Goal: Task Accomplishment & Management: Complete application form

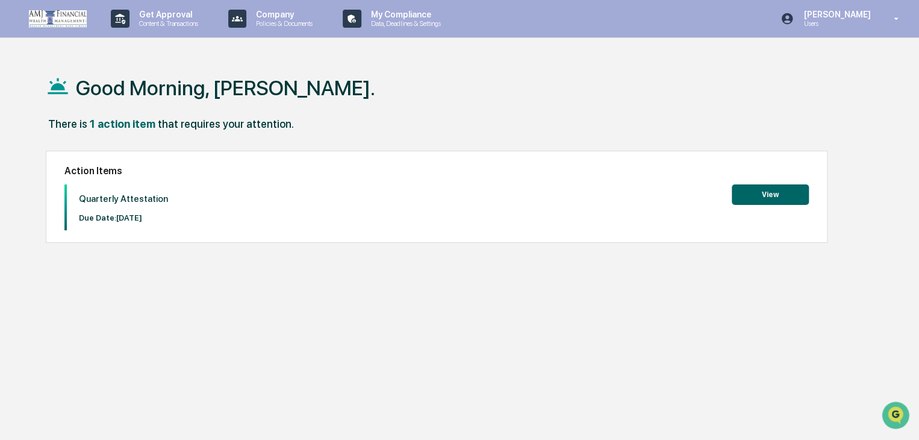
click at [738, 193] on button "View" at bounding box center [770, 194] width 77 height 20
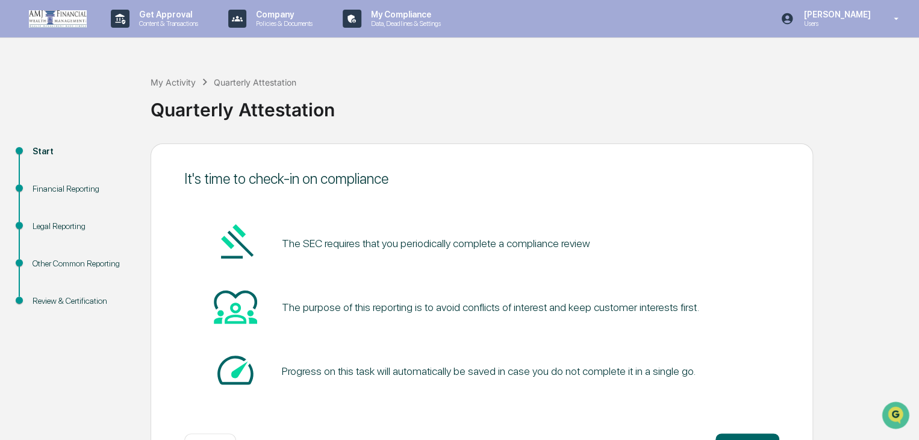
scroll to position [45, 0]
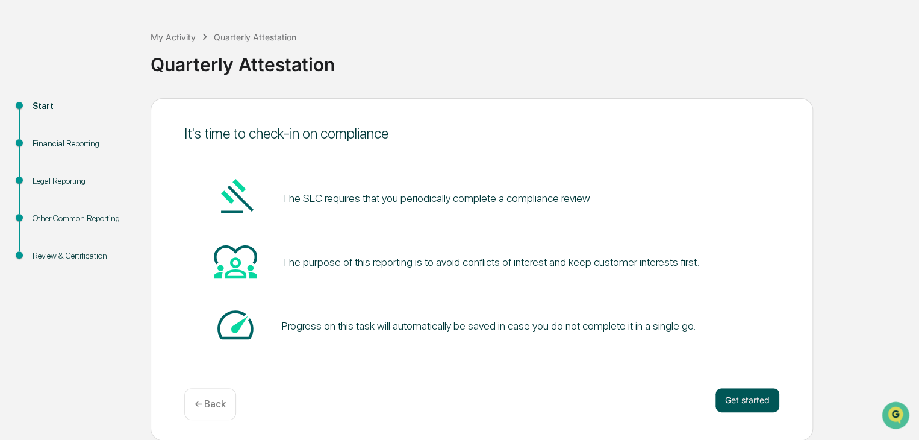
click at [747, 394] on button "Get started" at bounding box center [747, 400] width 64 height 24
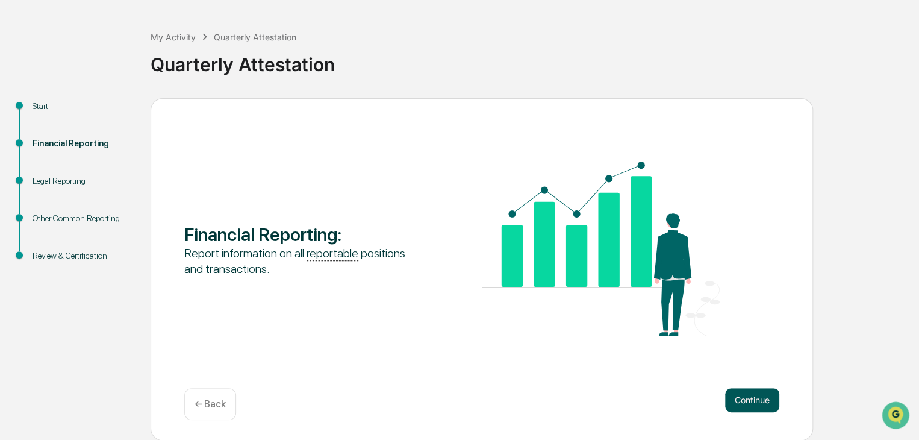
click at [754, 403] on button "Continue" at bounding box center [752, 400] width 54 height 24
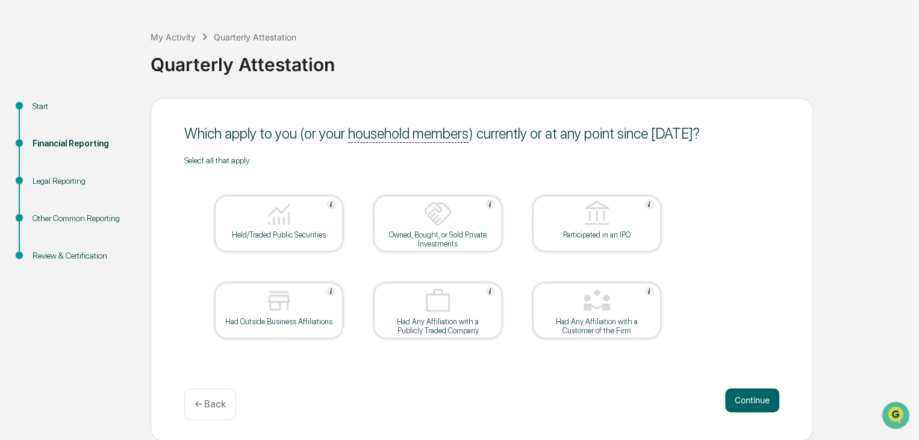
click at [293, 215] on div at bounding box center [279, 214] width 120 height 31
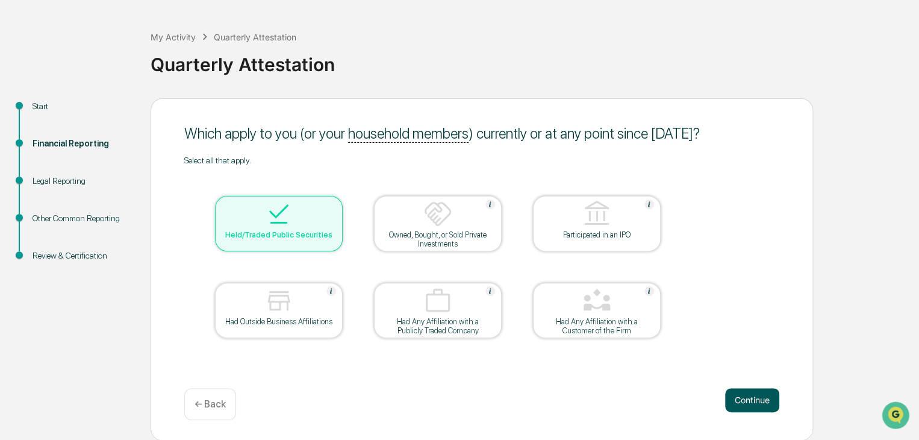
click at [756, 393] on button "Continue" at bounding box center [752, 400] width 54 height 24
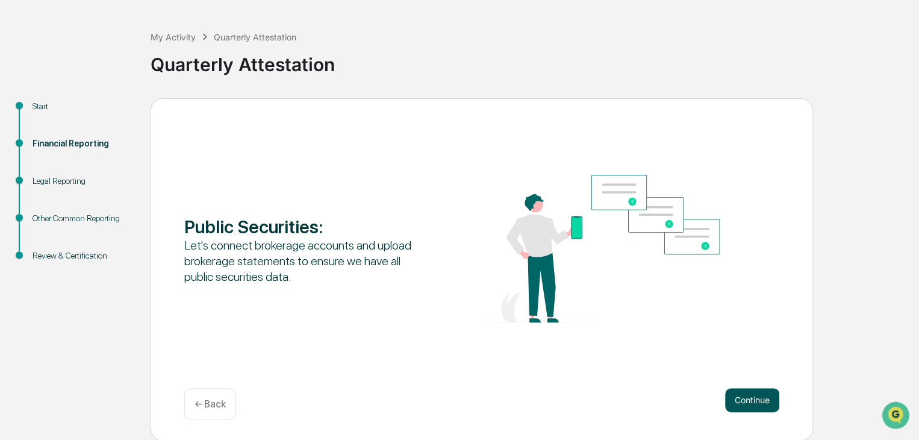
click at [727, 400] on button "Continue" at bounding box center [752, 400] width 54 height 24
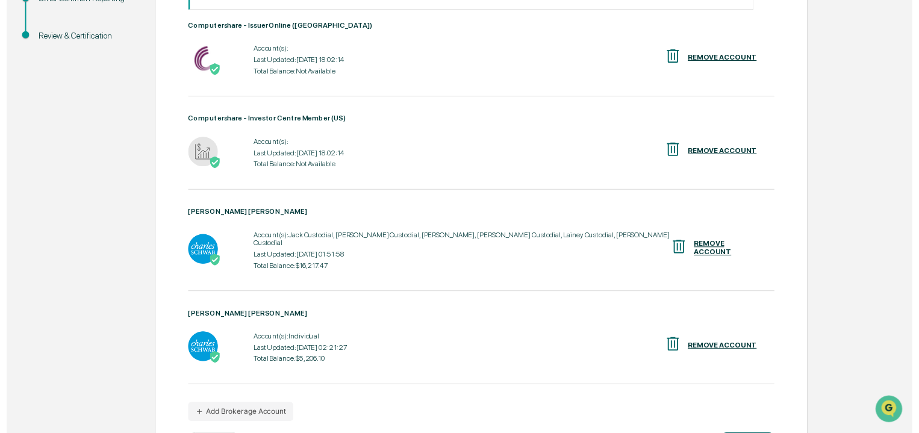
scroll to position [311, 0]
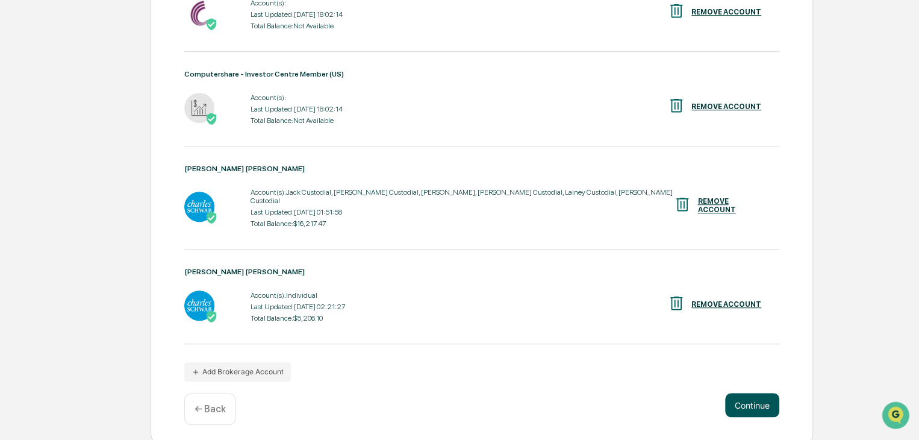
click at [753, 408] on button "Continue" at bounding box center [752, 405] width 54 height 24
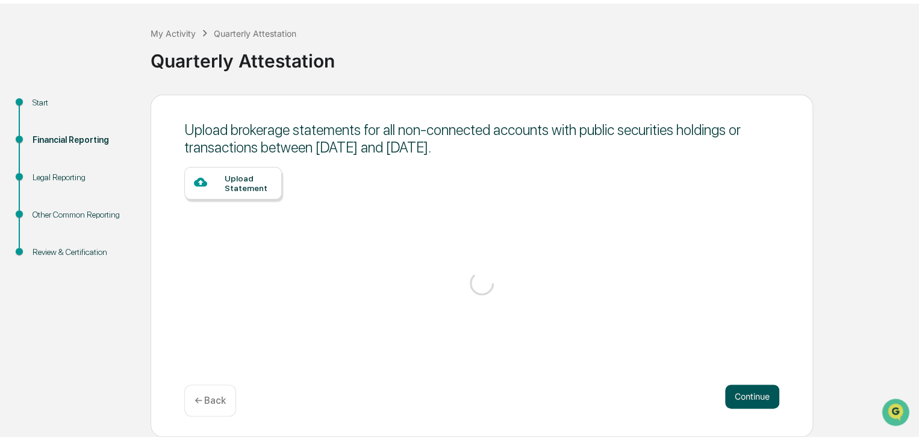
scroll to position [45, 0]
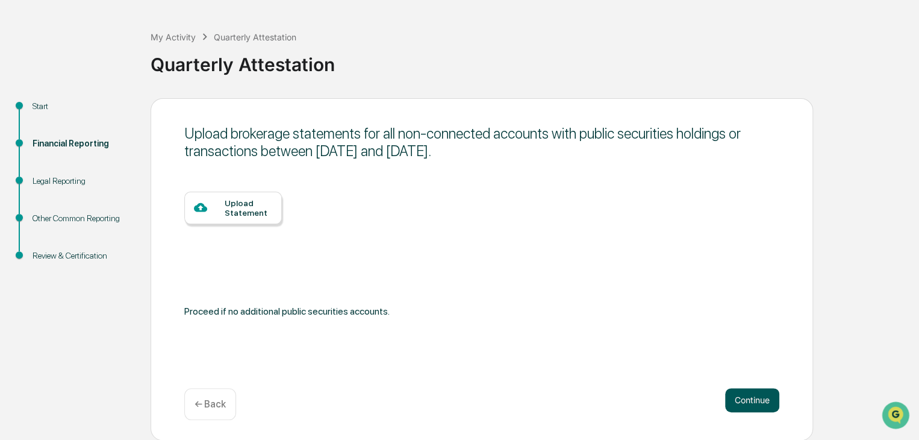
click at [757, 399] on button "Continue" at bounding box center [752, 400] width 54 height 24
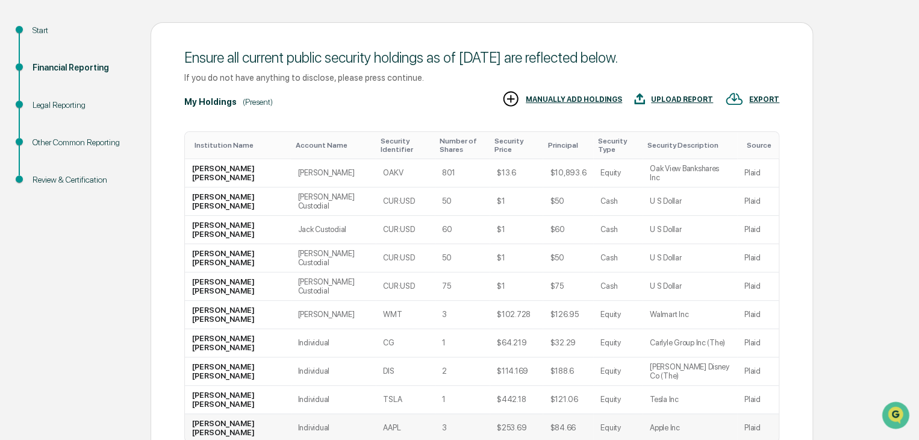
scroll to position [129, 0]
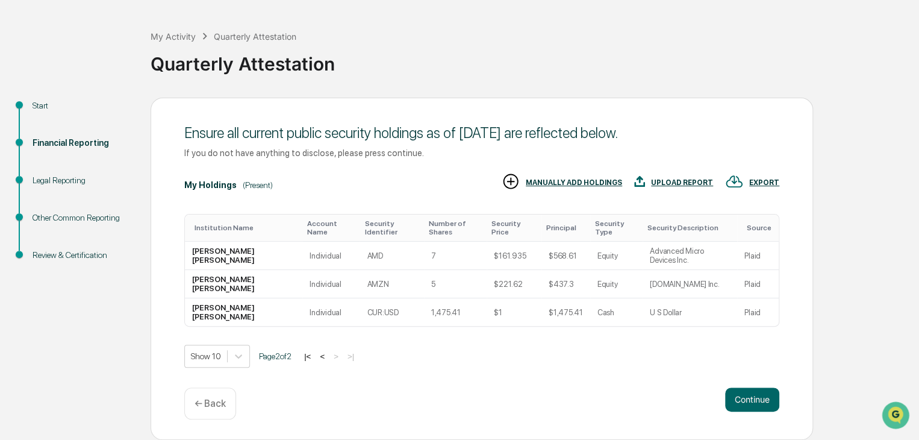
scroll to position [45, 0]
click at [756, 397] on button "Continue" at bounding box center [752, 400] width 54 height 24
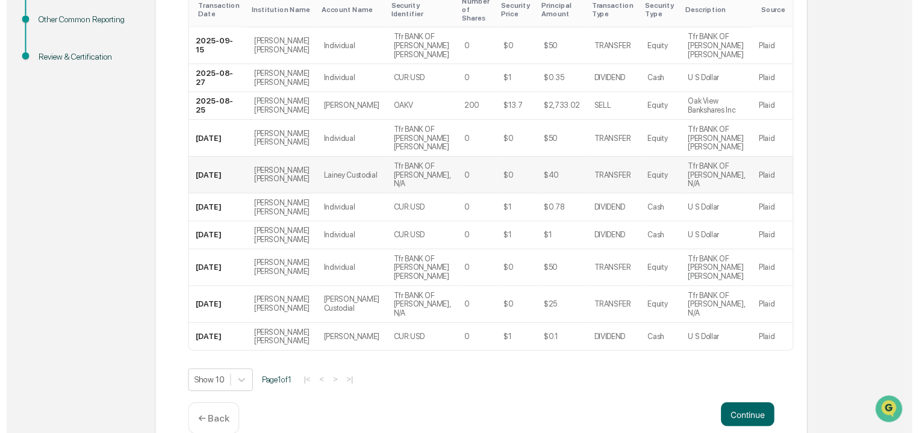
scroll to position [257, 0]
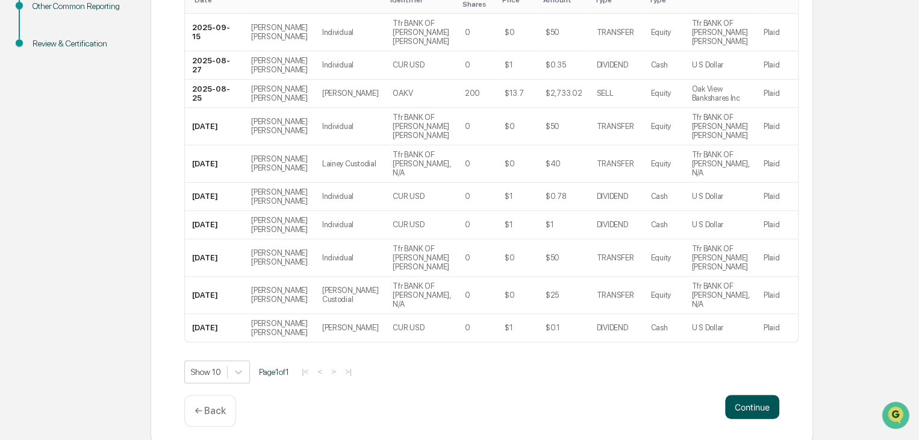
click at [765, 394] on button "Continue" at bounding box center [752, 406] width 54 height 24
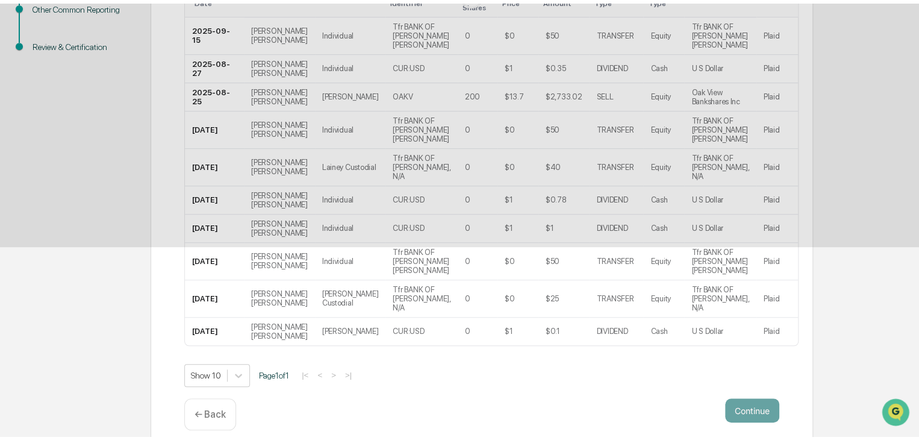
scroll to position [45, 0]
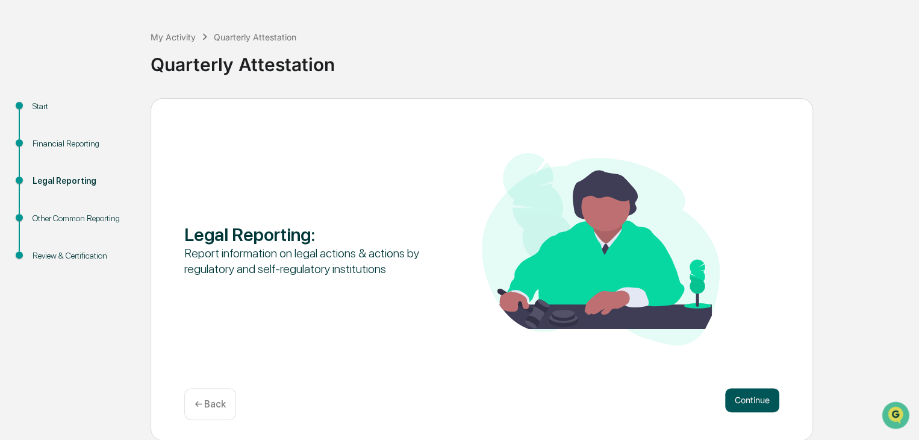
click at [747, 394] on button "Continue" at bounding box center [752, 400] width 54 height 24
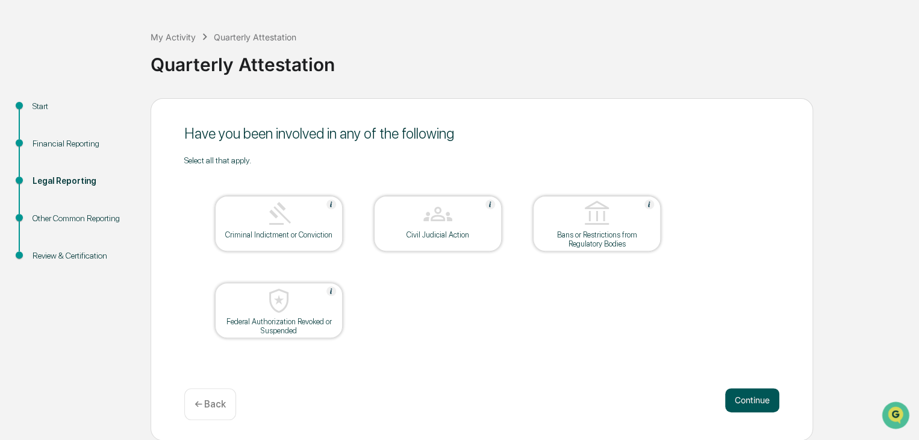
click at [754, 398] on button "Continue" at bounding box center [752, 400] width 54 height 24
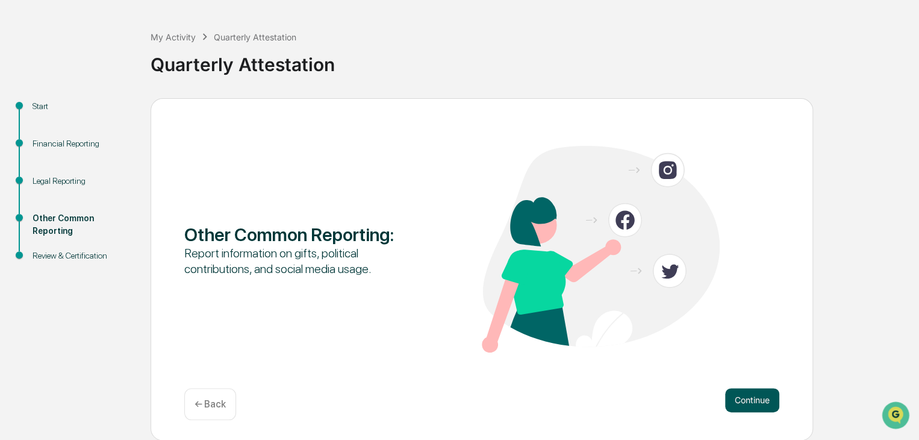
click at [738, 393] on button "Continue" at bounding box center [752, 400] width 54 height 24
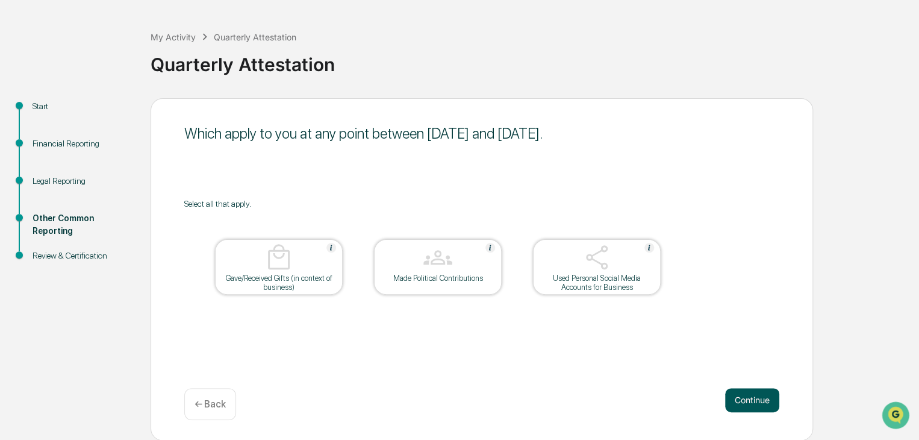
click at [746, 394] on button "Continue" at bounding box center [752, 400] width 54 height 24
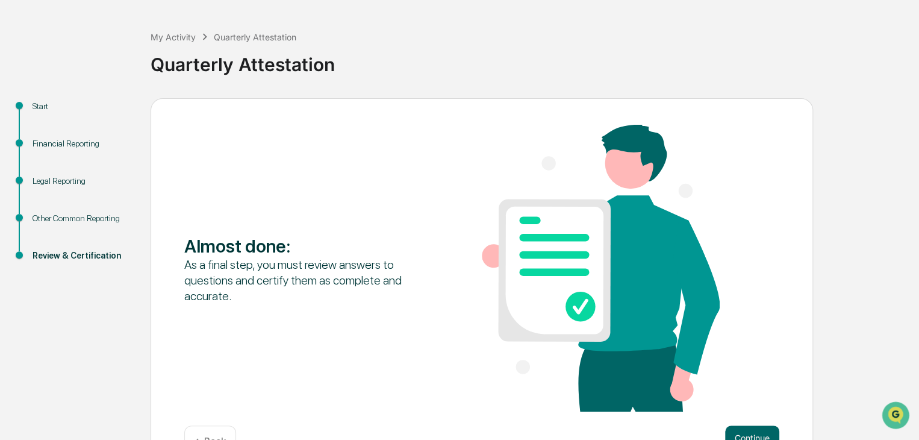
scroll to position [83, 0]
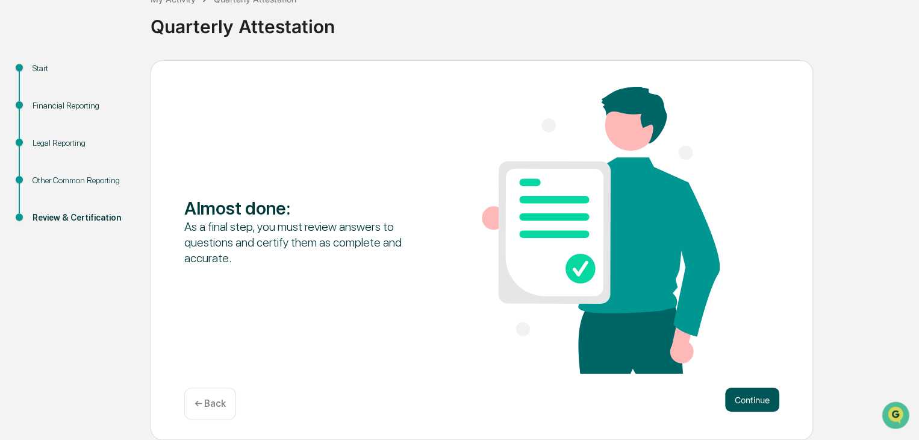
click at [735, 402] on button "Continue" at bounding box center [752, 399] width 54 height 24
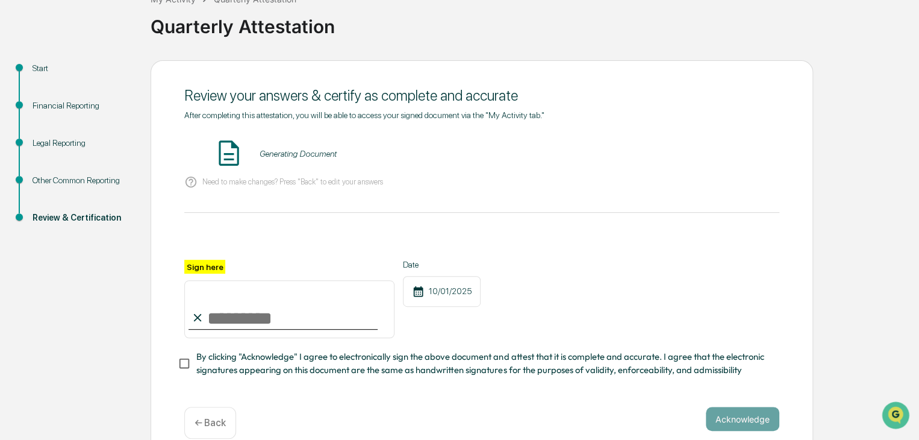
scroll to position [107, 0]
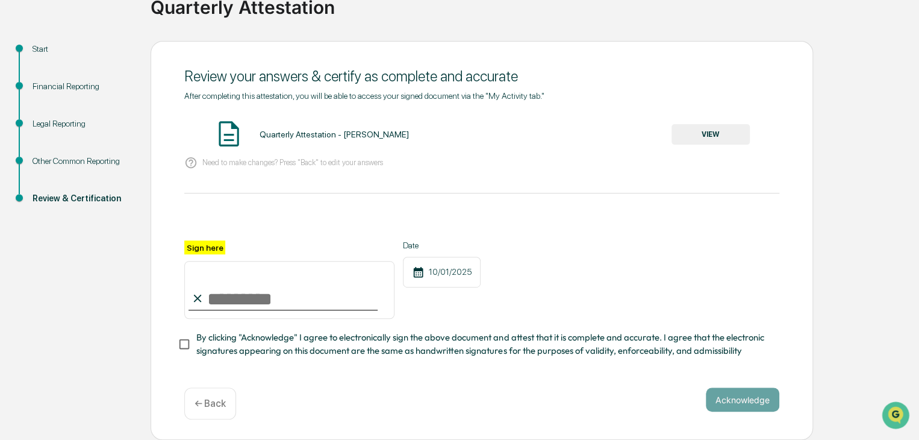
click at [246, 301] on input "Sign here" at bounding box center [289, 290] width 210 height 58
type input "**********"
click at [258, 340] on span "By clicking "Acknowledge" I agree to electronically sign the above document and…" at bounding box center [482, 344] width 573 height 27
click at [729, 387] on button "Acknowledge" at bounding box center [742, 399] width 73 height 24
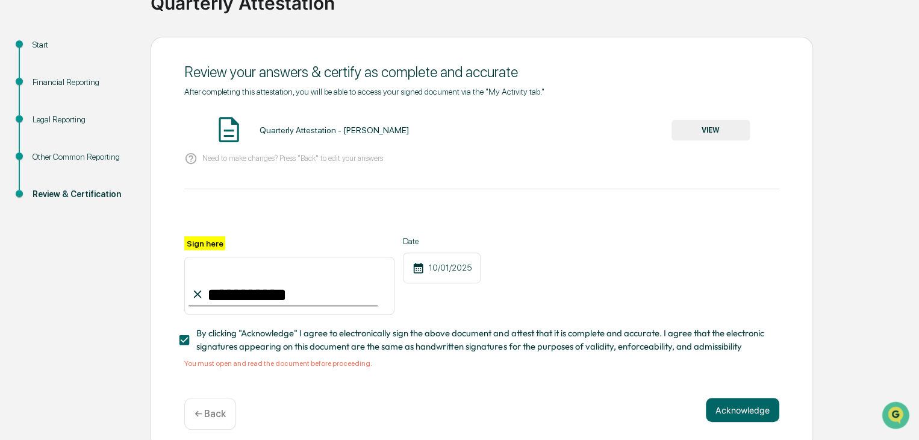
click at [689, 143] on div "Quarterly Attestation - [PERSON_NAME] VIEW" at bounding box center [481, 130] width 595 height 32
click at [701, 120] on button "VIEW" at bounding box center [710, 130] width 78 height 20
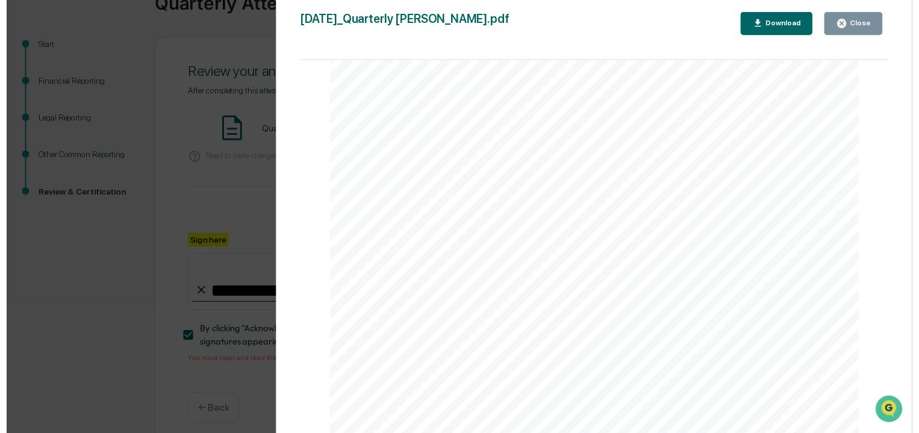
scroll to position [3607, 0]
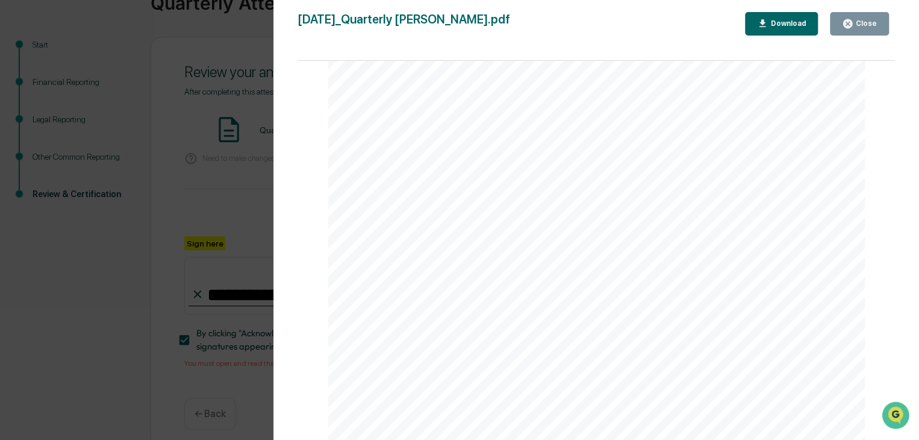
click at [247, 203] on div "Version History [DATE] 01:21 PM [PERSON_NAME] [DATE]_Quarterly [PERSON_NAME].pd…" at bounding box center [459, 220] width 919 height 440
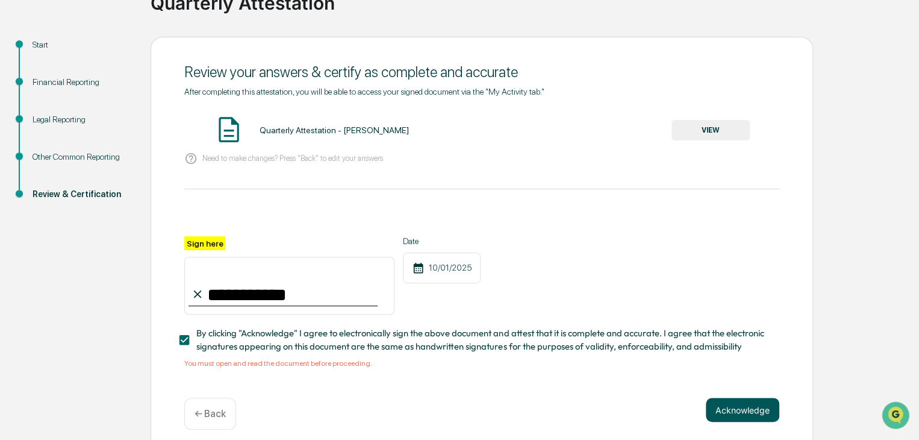
click at [731, 405] on button "Acknowledge" at bounding box center [742, 409] width 73 height 24
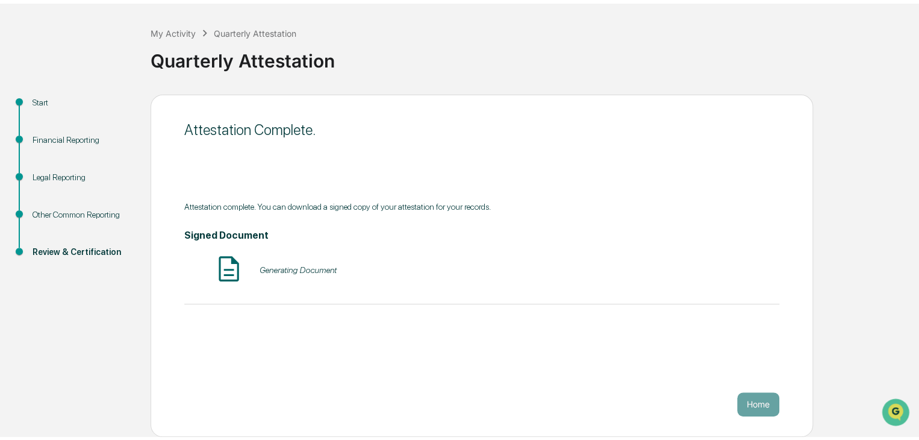
scroll to position [45, 0]
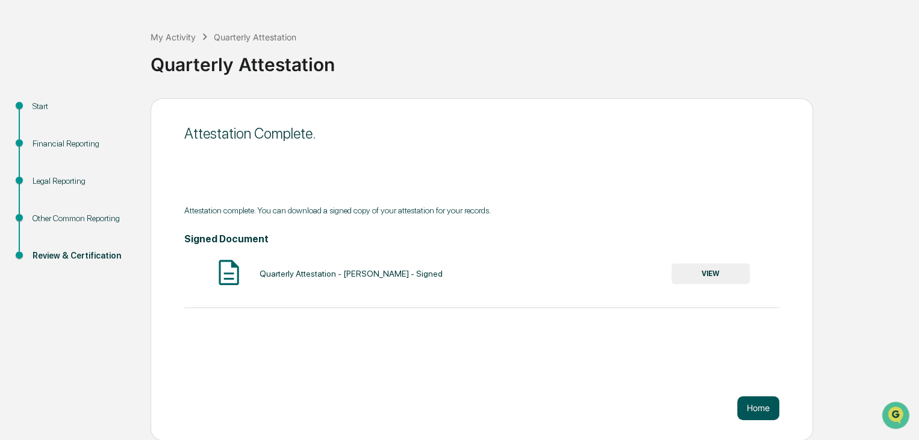
click at [747, 404] on button "Home" at bounding box center [758, 408] width 42 height 24
